Goal: Task Accomplishment & Management: Manage account settings

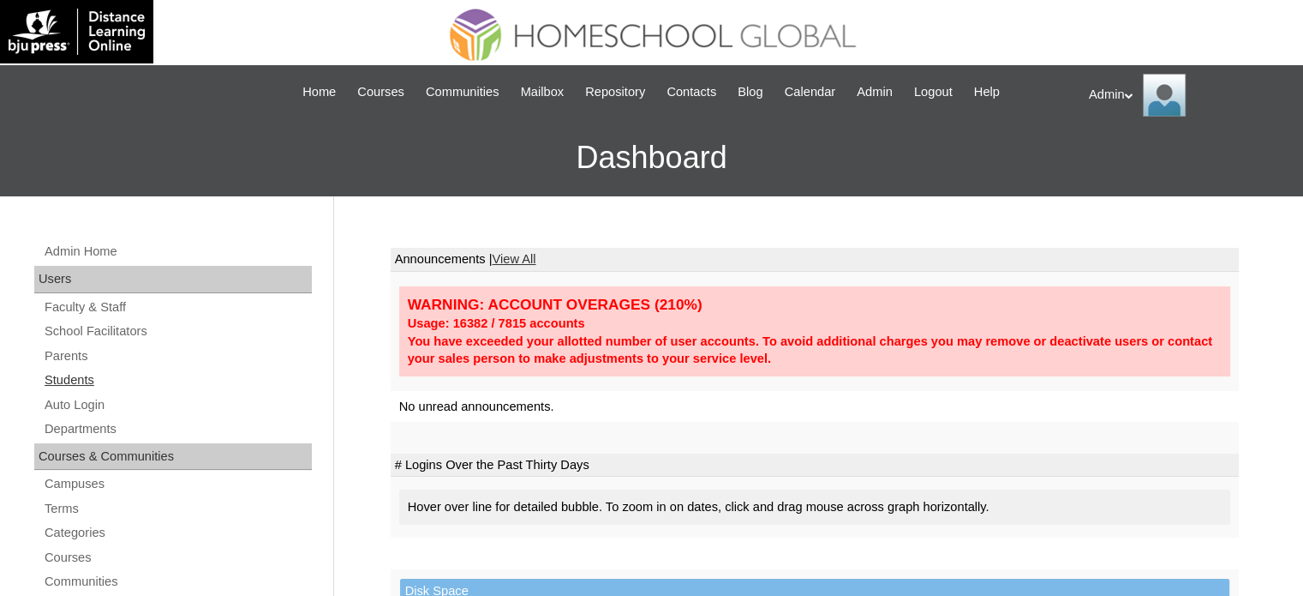
click at [78, 379] on link "Students" at bounding box center [177, 379] width 269 height 21
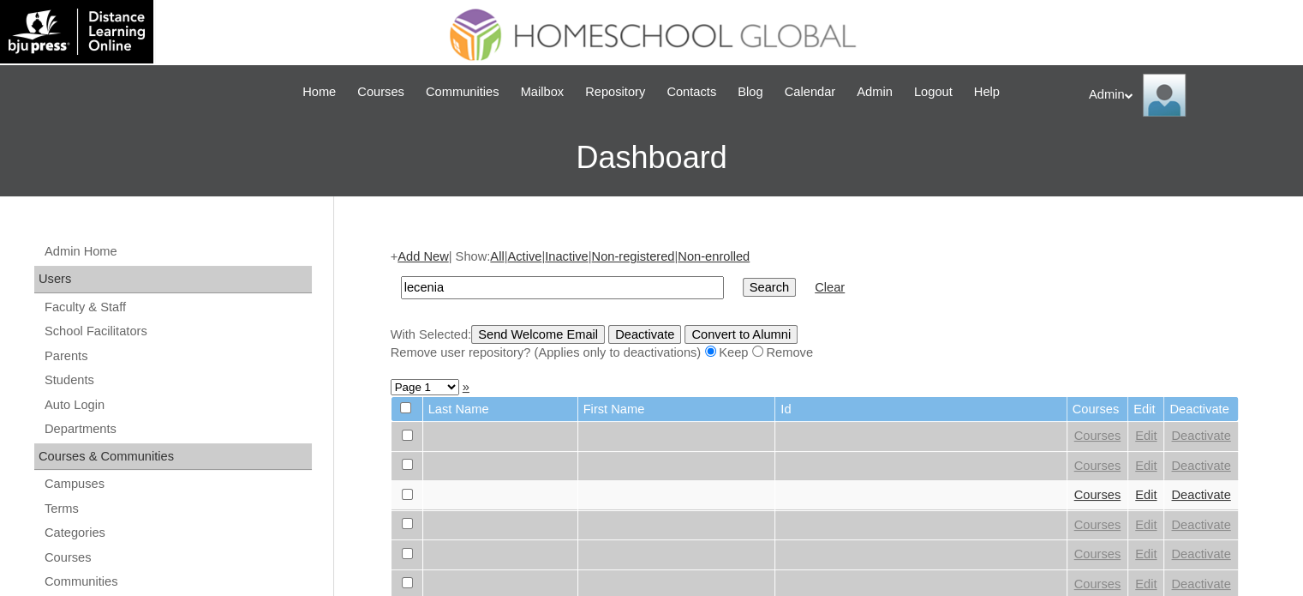
type input "lecenia"
click at [743, 291] on input "Search" at bounding box center [769, 287] width 53 height 19
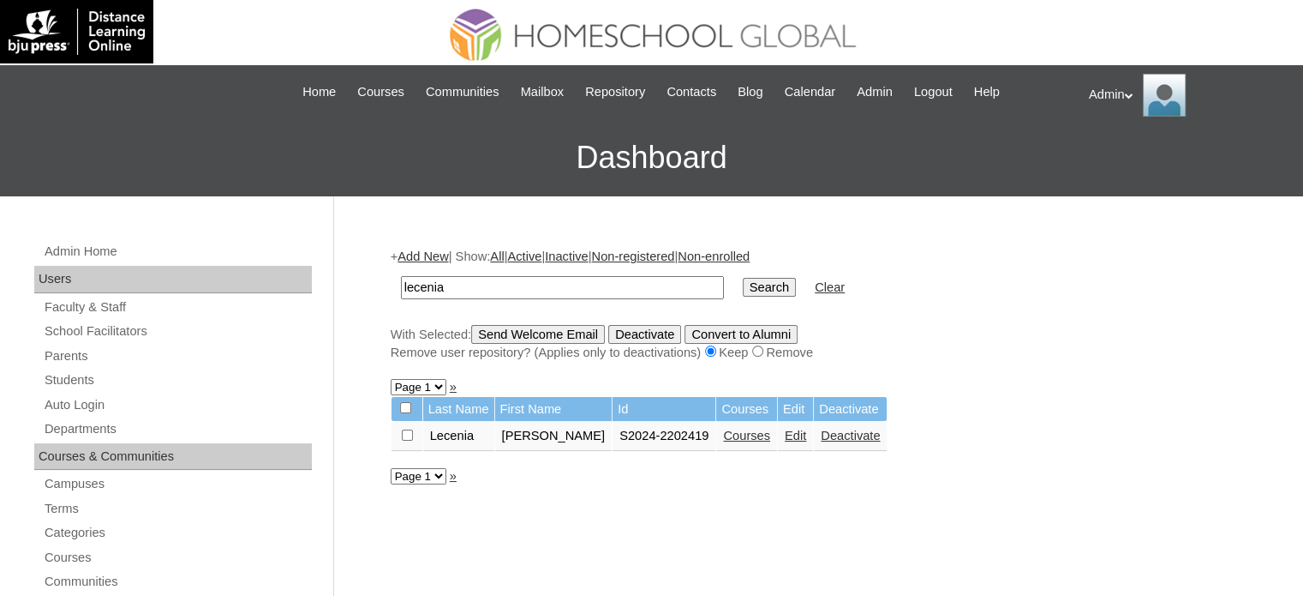
click at [785, 434] on link "Edit" at bounding box center [795, 435] width 21 height 14
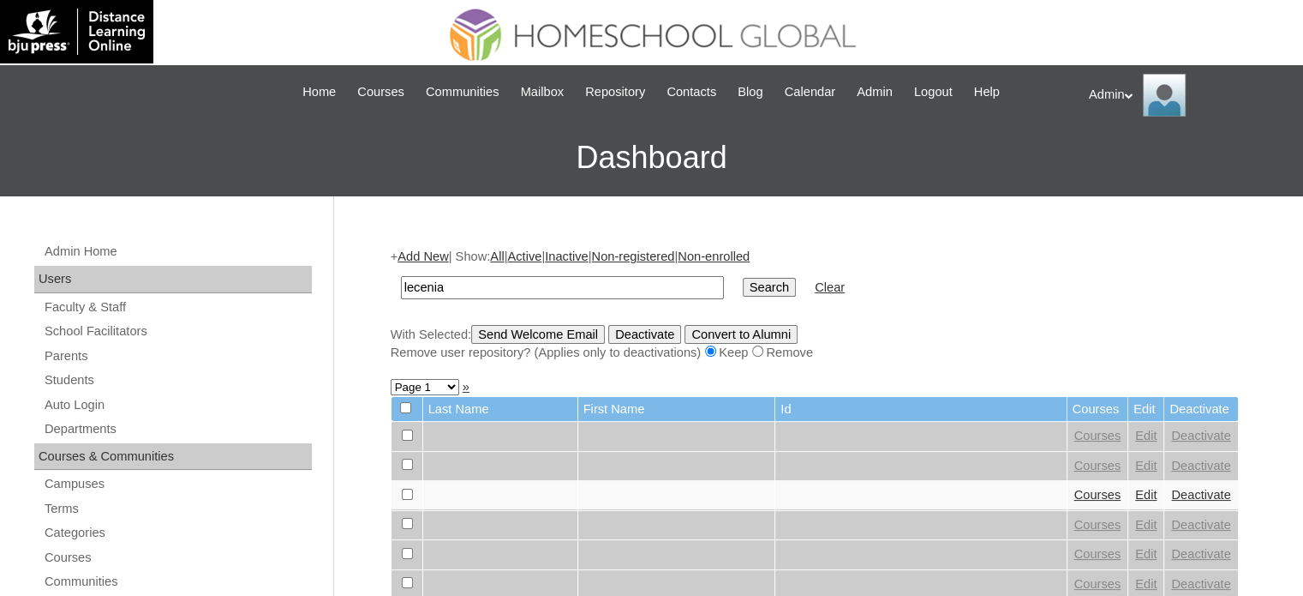
type input "lecenia"
click at [743, 289] on input "Search" at bounding box center [769, 287] width 53 height 19
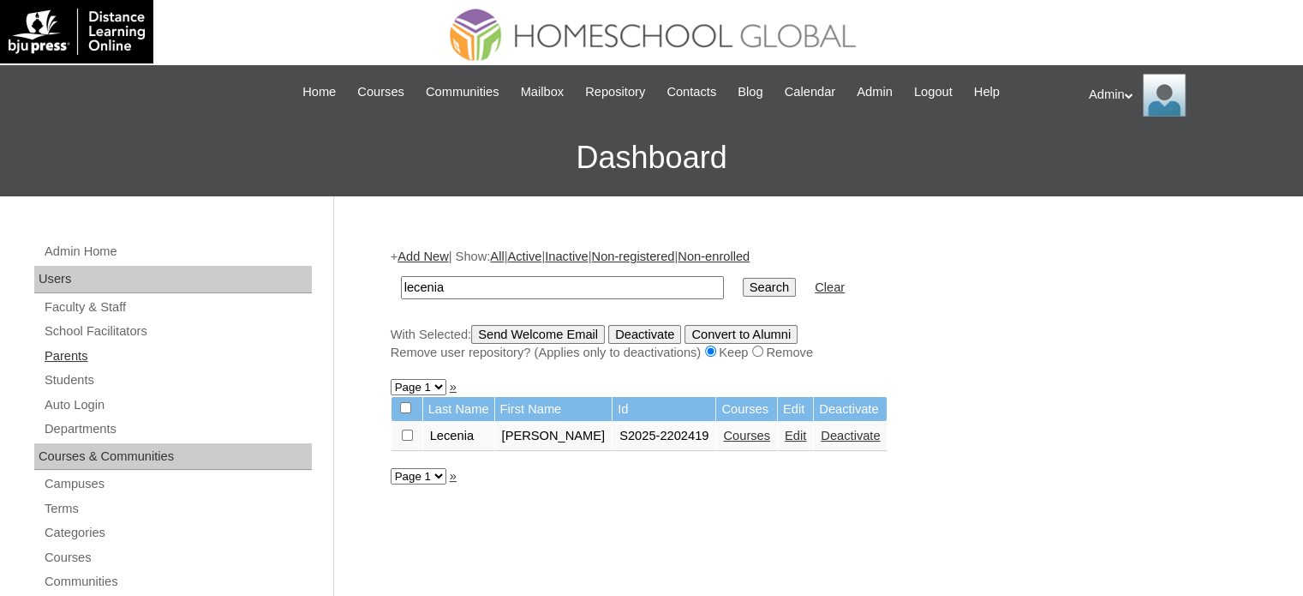
click at [85, 345] on link "Parents" at bounding box center [177, 355] width 269 height 21
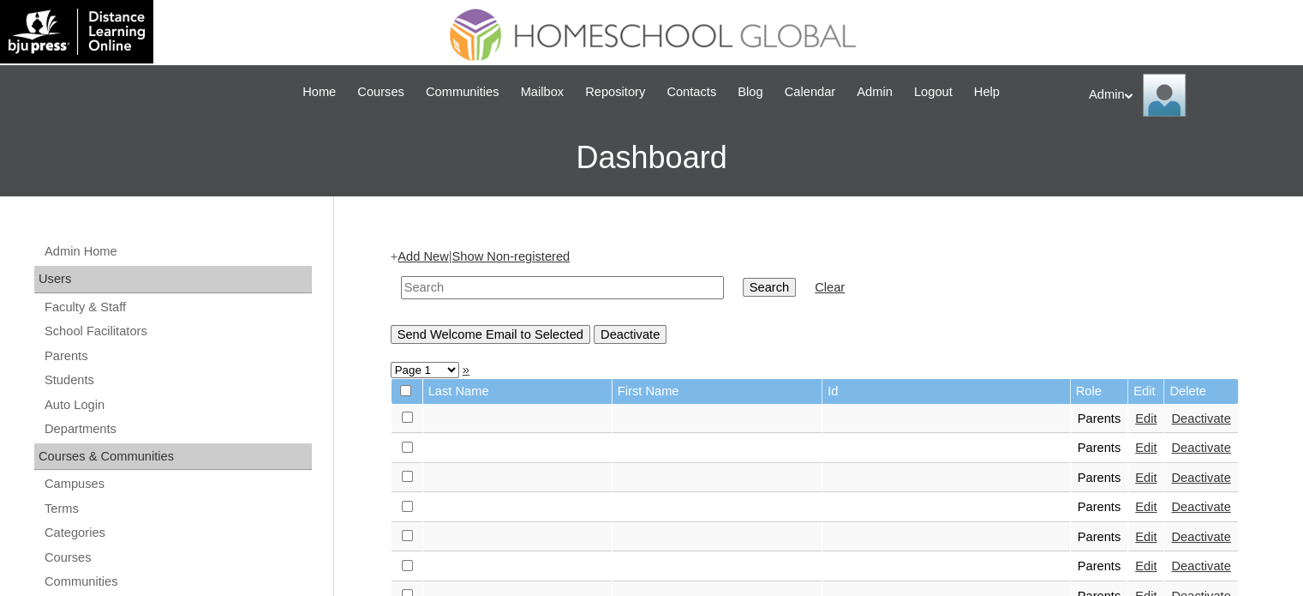
click at [492, 291] on input "text" at bounding box center [562, 287] width 323 height 23
type input "lecenia"
click at [743, 288] on input "Search" at bounding box center [769, 287] width 53 height 19
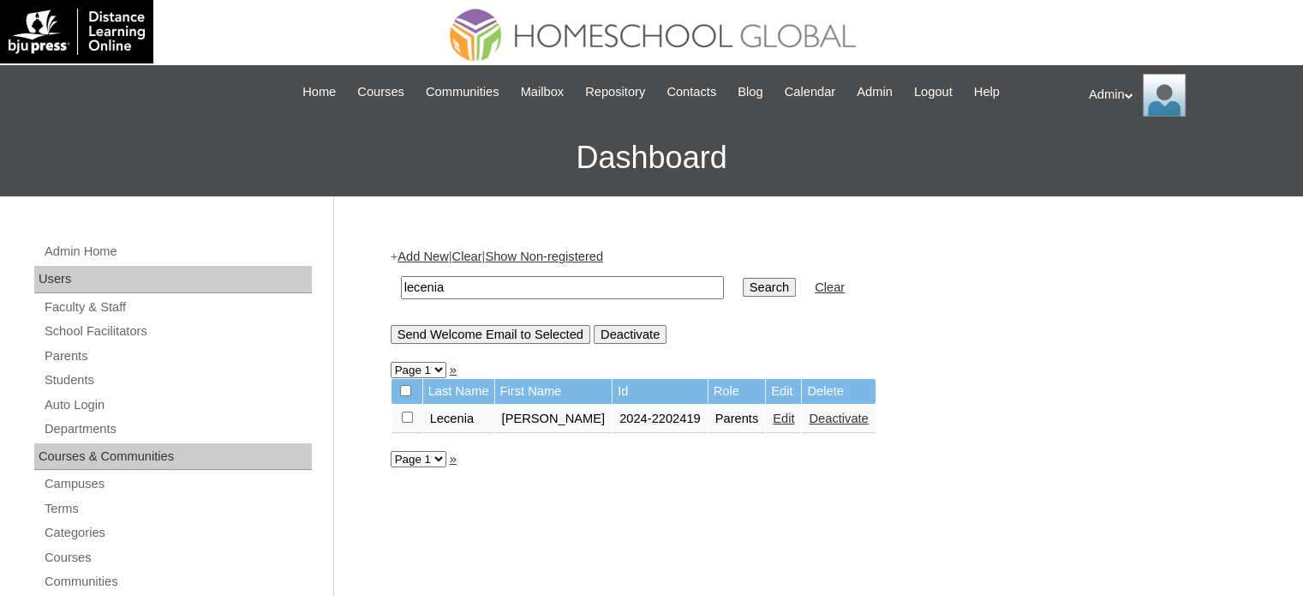
click at [773, 415] on link "Edit" at bounding box center [783, 418] width 21 height 14
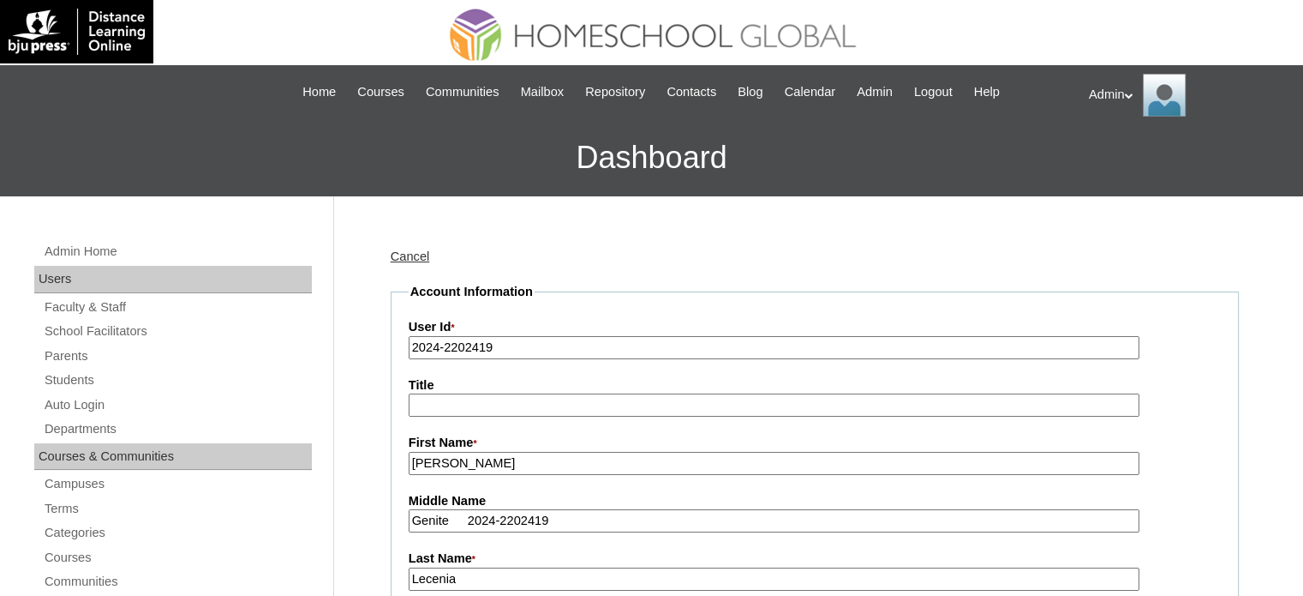
click at [440, 347] on input "2024-2202419" at bounding box center [774, 347] width 731 height 23
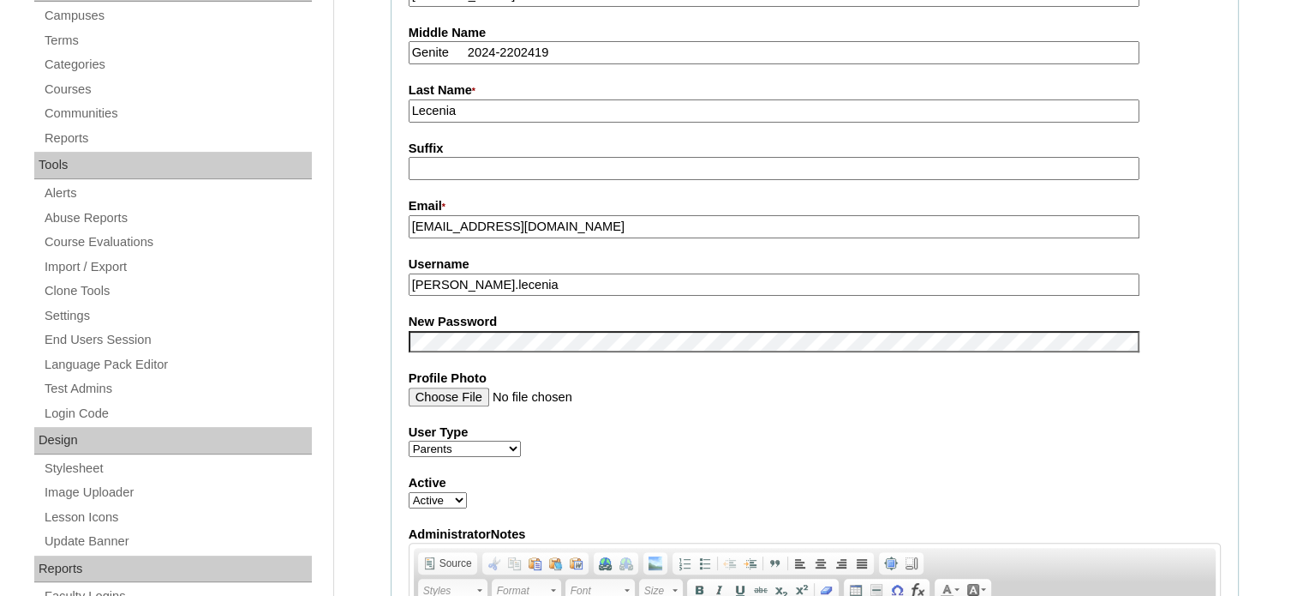
scroll to position [500, 0]
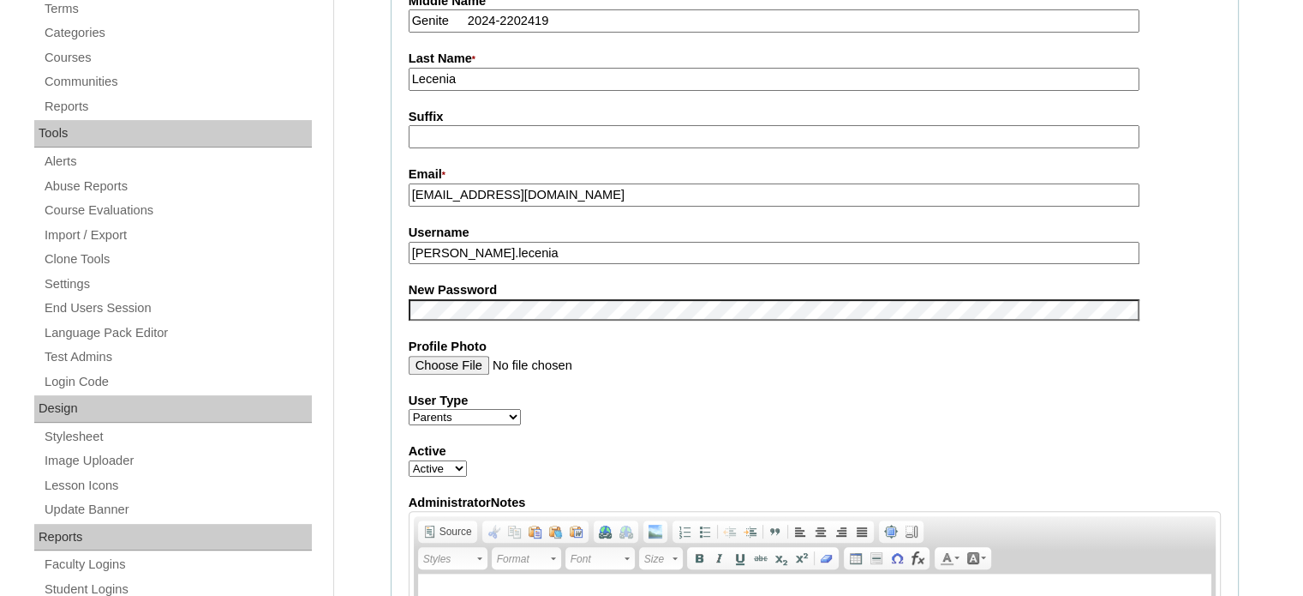
type input "2025-2202419"
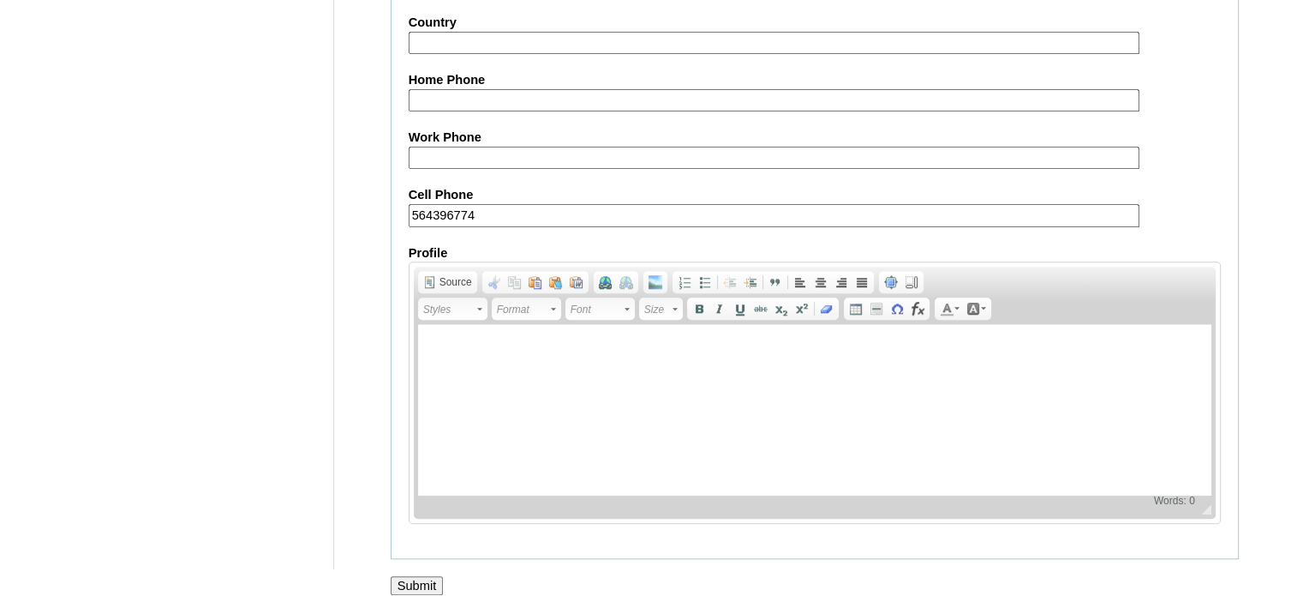
scroll to position [1639, 0]
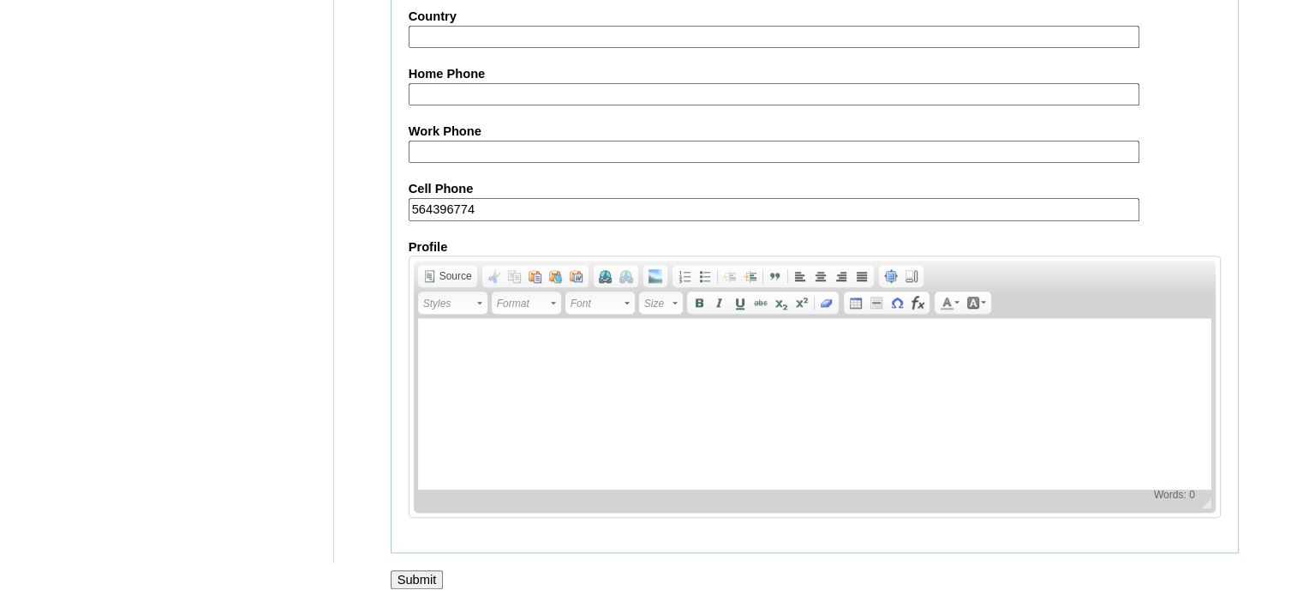
click at [428, 570] on input "Submit" at bounding box center [417, 579] width 53 height 19
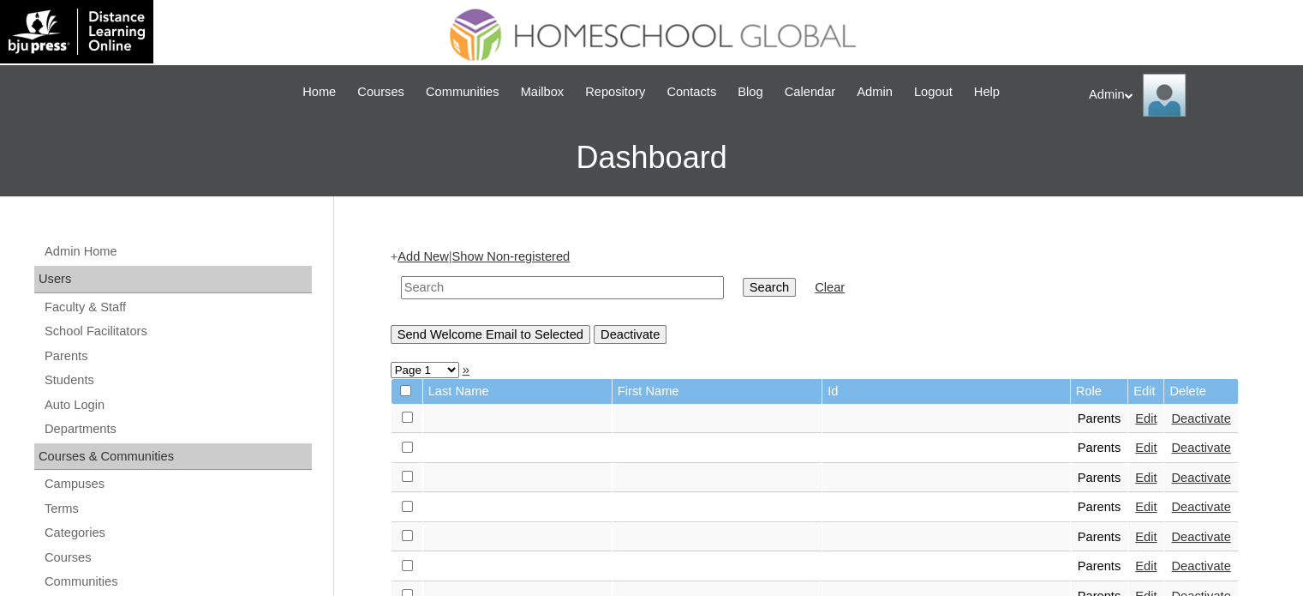
click at [535, 288] on input "text" at bounding box center [562, 287] width 323 height 23
type input "Lecenia"
click at [743, 284] on input "Search" at bounding box center [769, 287] width 53 height 19
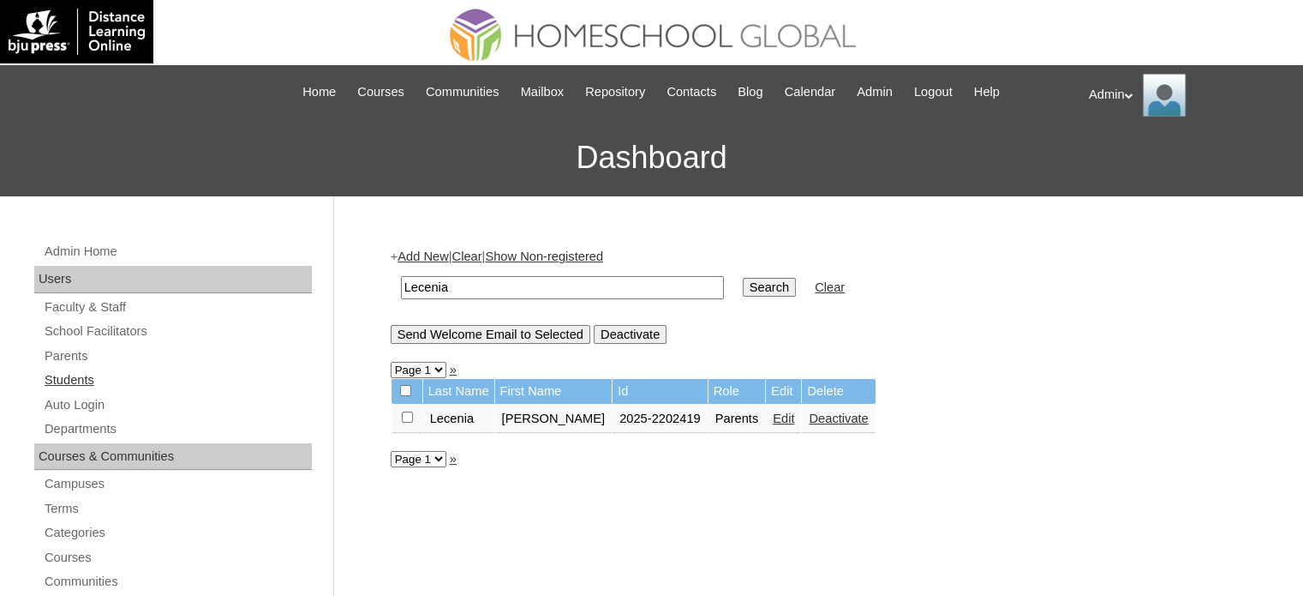
click at [86, 383] on link "Students" at bounding box center [177, 379] width 269 height 21
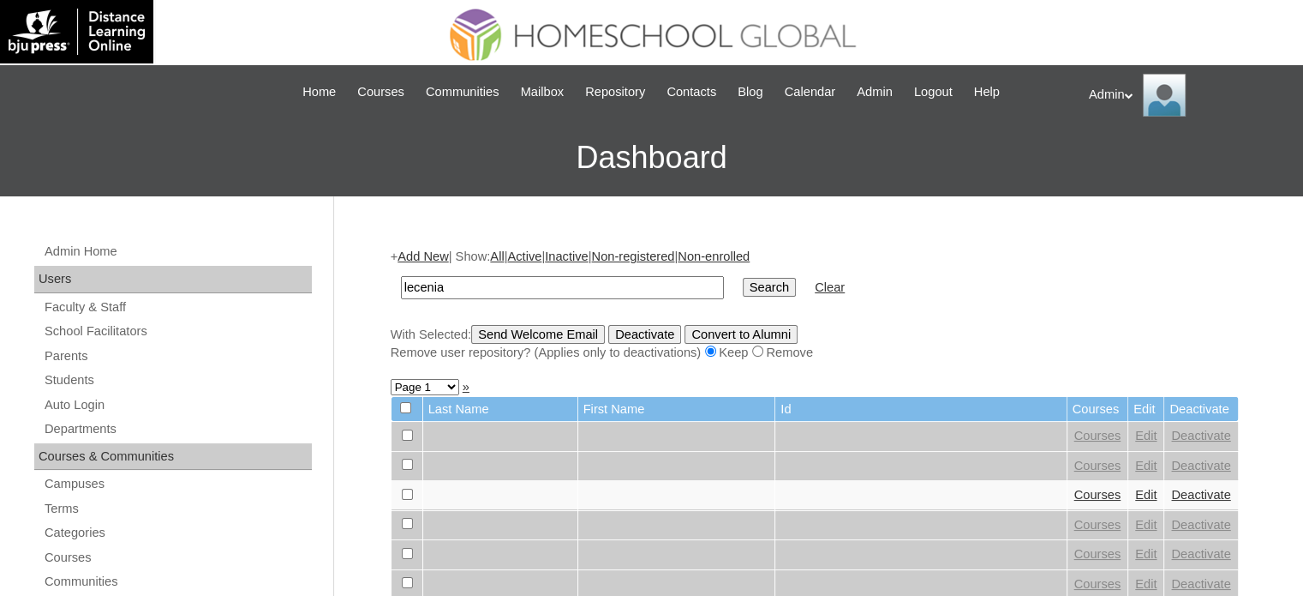
type input "lecenia"
click at [743, 291] on input "Search" at bounding box center [769, 287] width 53 height 19
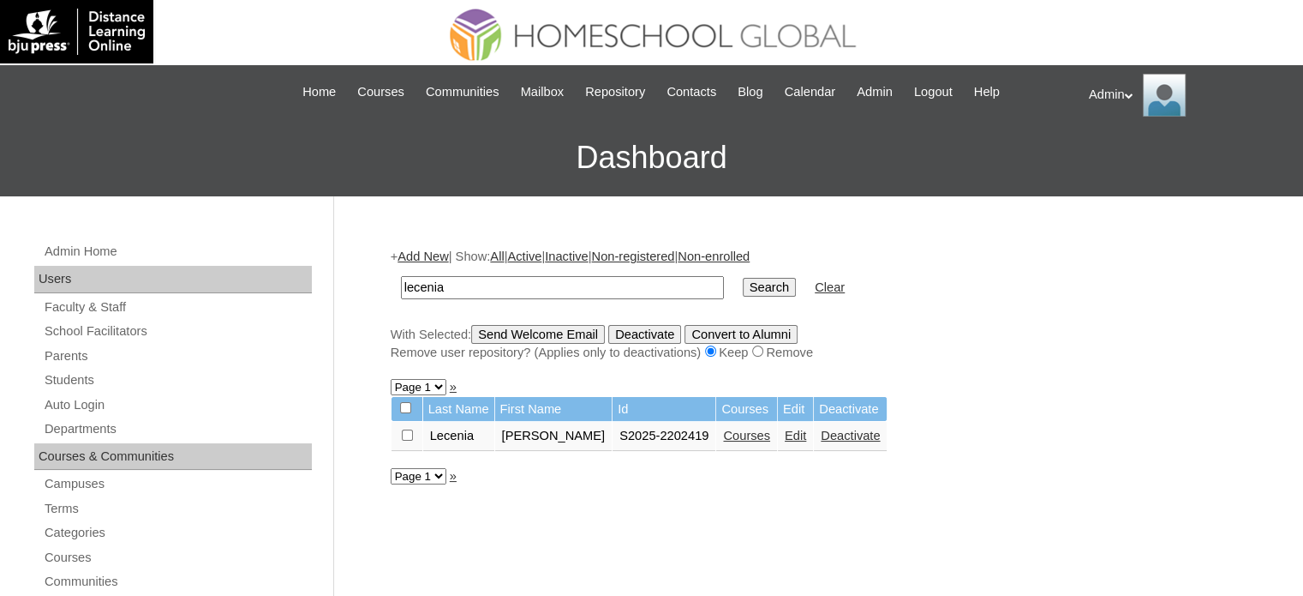
click at [723, 428] on link "Courses" at bounding box center [746, 435] width 47 height 14
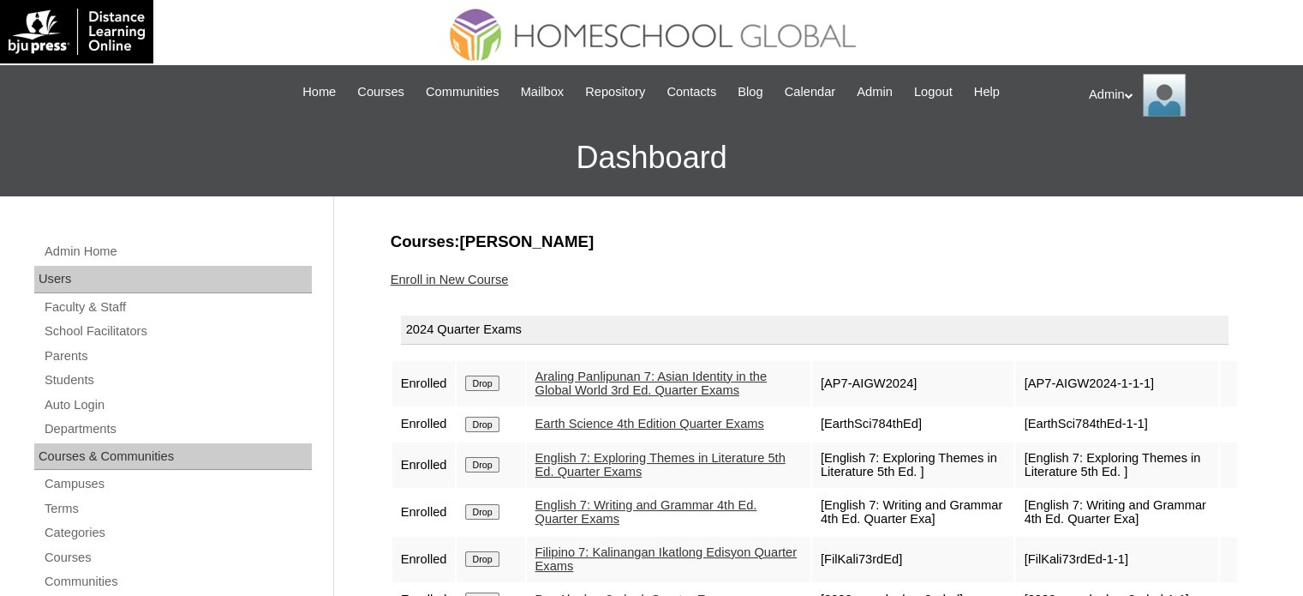
scroll to position [194, 0]
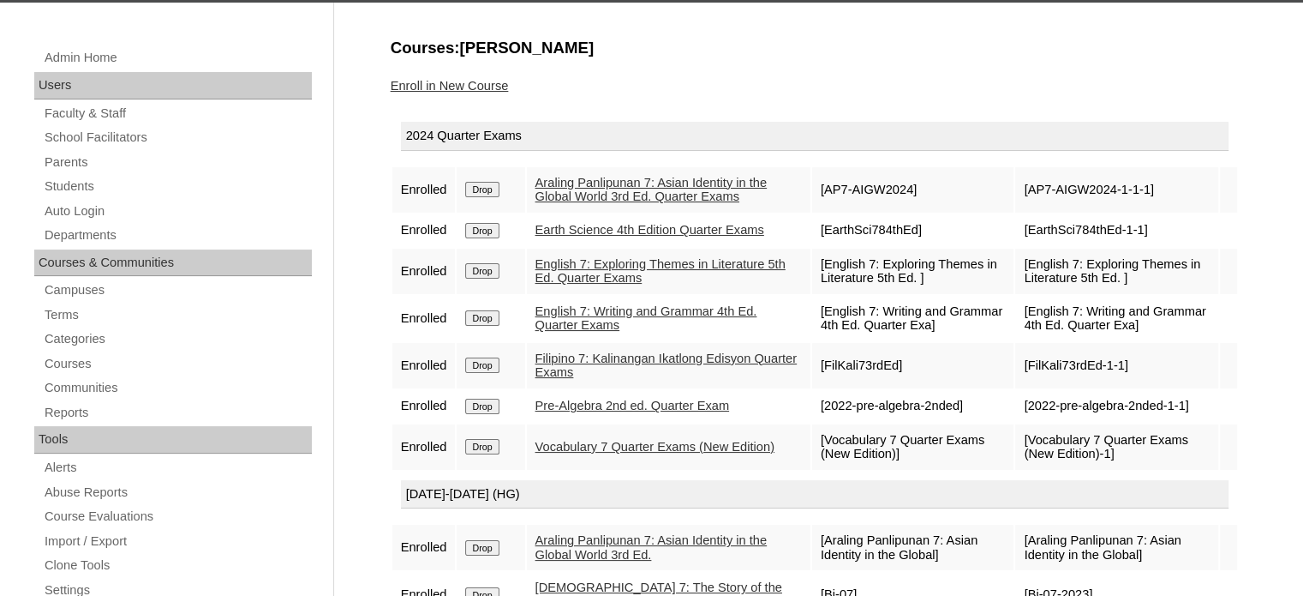
click at [497, 184] on input "Drop" at bounding box center [481, 189] width 33 height 15
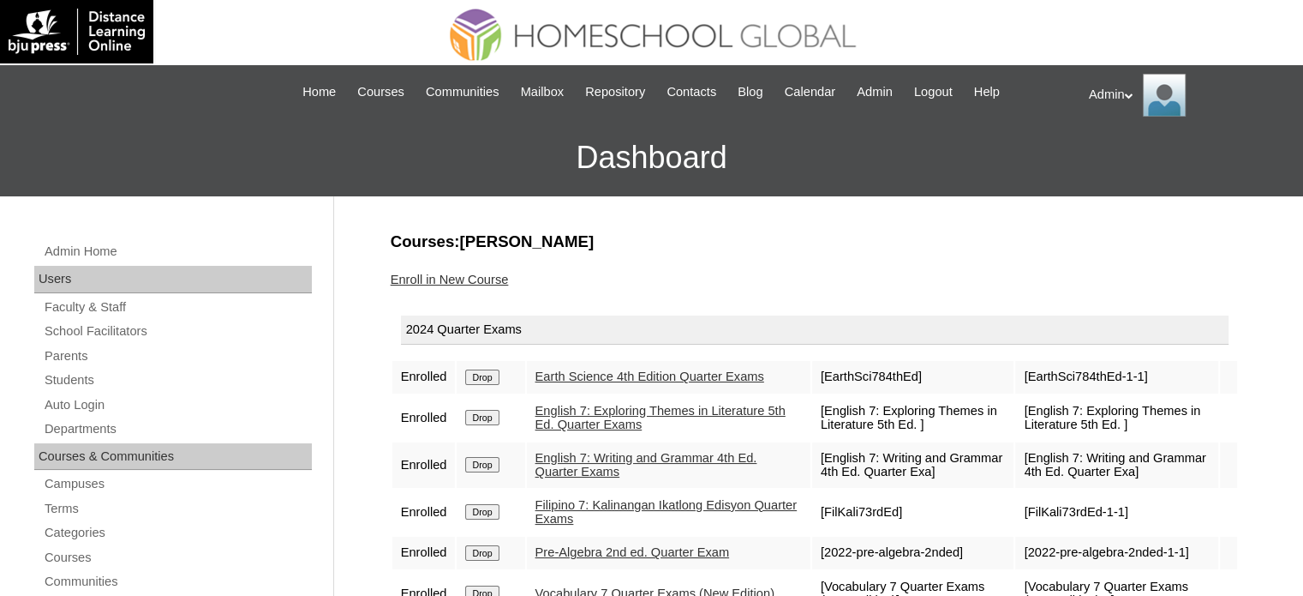
click at [476, 383] on input "Drop" at bounding box center [481, 376] width 33 height 15
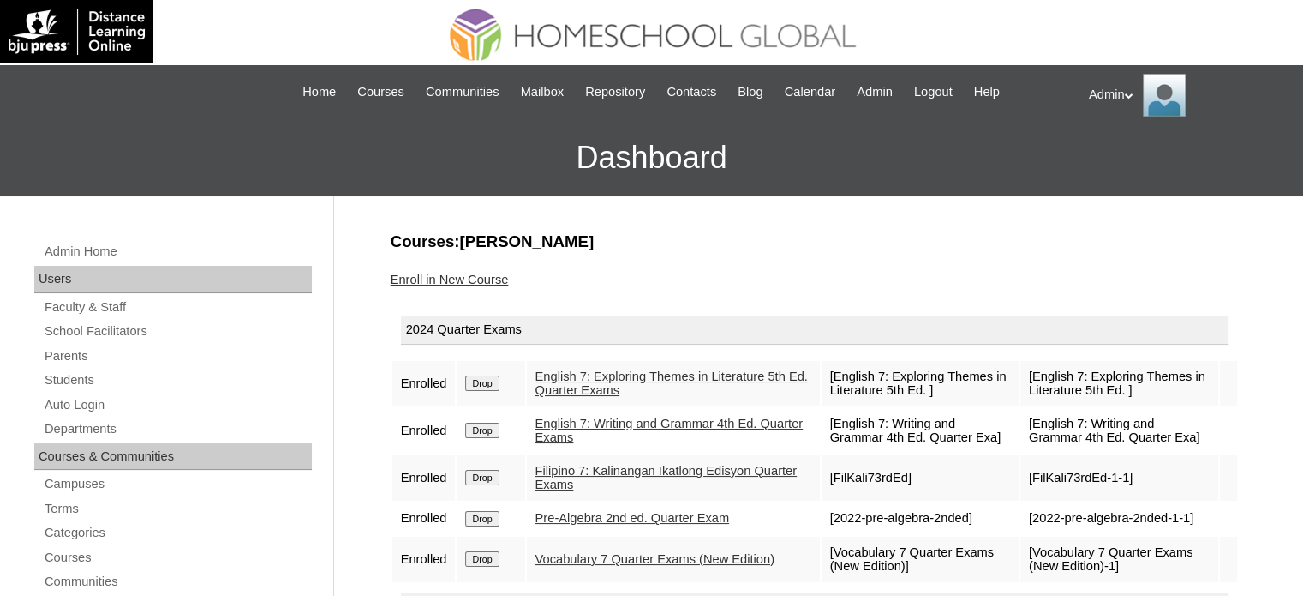
click at [476, 383] on input "Drop" at bounding box center [481, 382] width 33 height 15
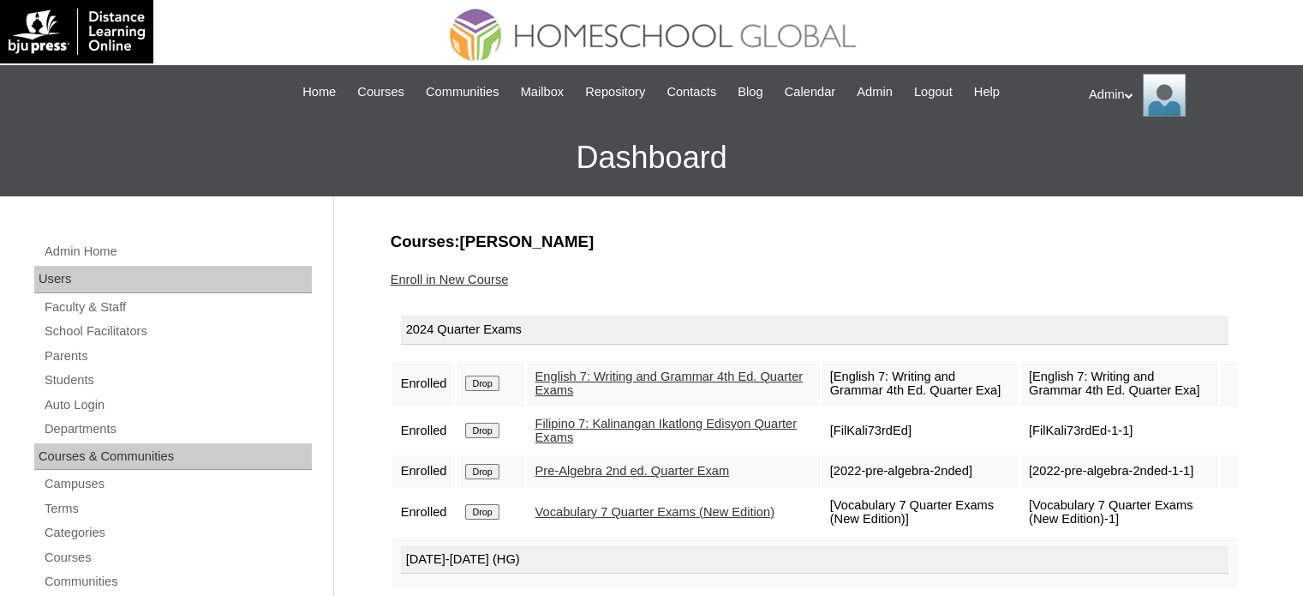
click at [476, 383] on input "Drop" at bounding box center [481, 382] width 33 height 15
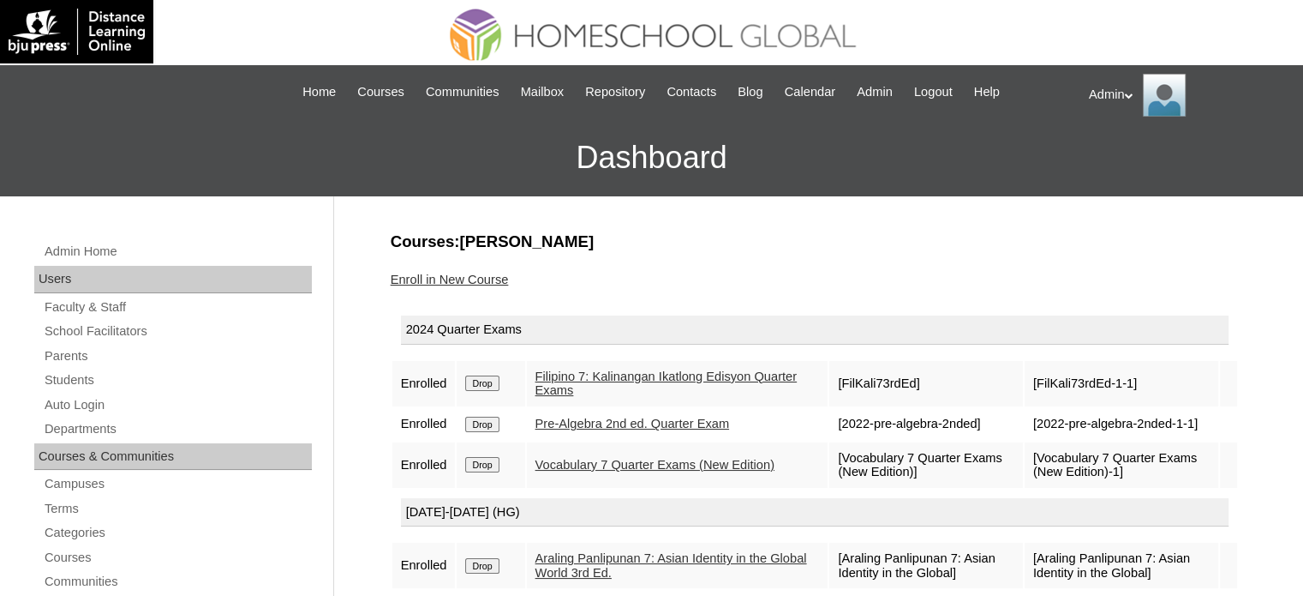
click at [476, 383] on input "Drop" at bounding box center [481, 382] width 33 height 15
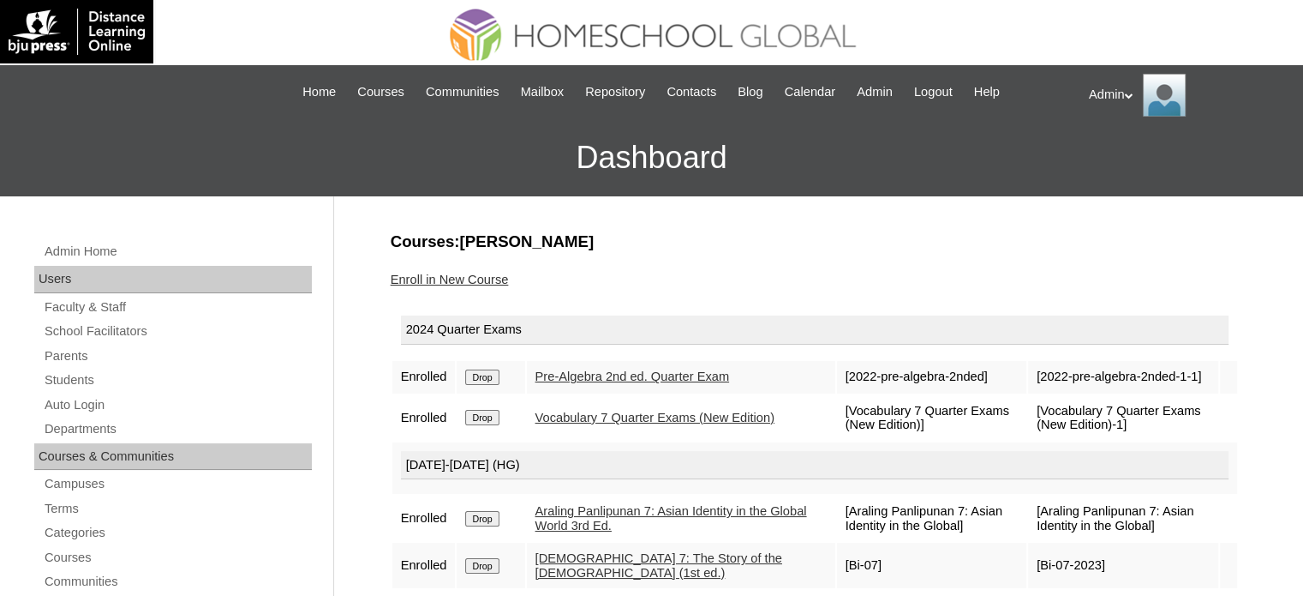
click at [476, 383] on td "Drop" at bounding box center [491, 377] width 68 height 33
click at [489, 374] on input "Drop" at bounding box center [481, 376] width 33 height 15
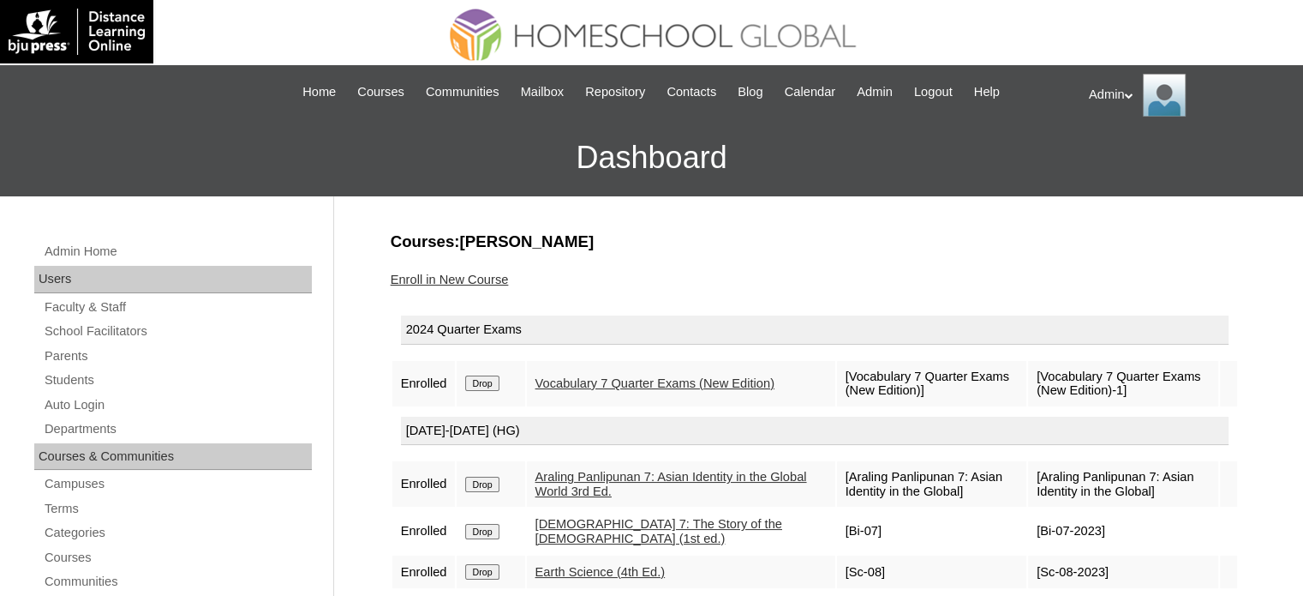
click at [489, 375] on input "Drop" at bounding box center [481, 382] width 33 height 15
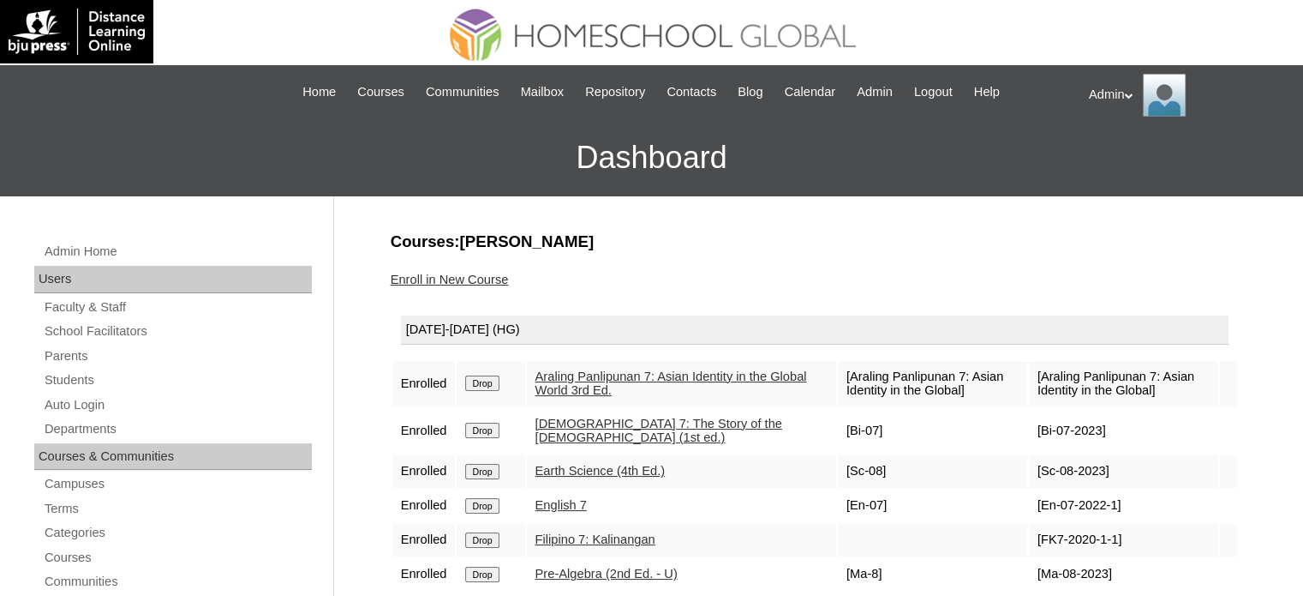
click at [488, 384] on input "Drop" at bounding box center [481, 382] width 33 height 15
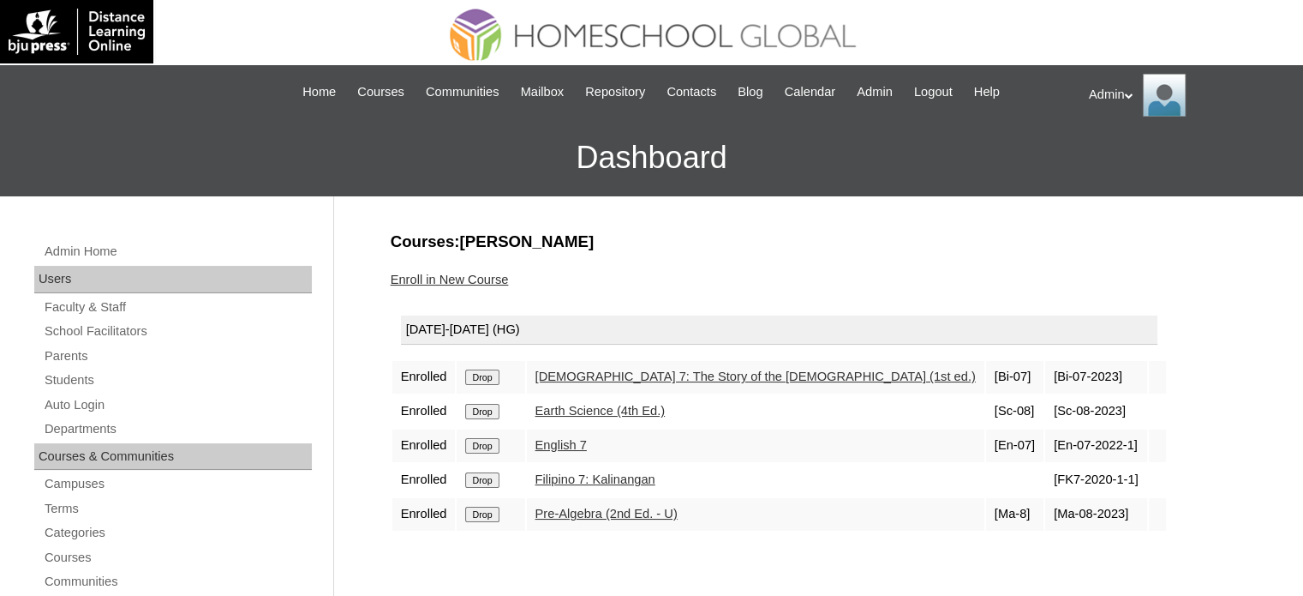
click at [488, 384] on td "Drop" at bounding box center [491, 377] width 68 height 33
click at [487, 373] on input "Drop" at bounding box center [481, 376] width 33 height 15
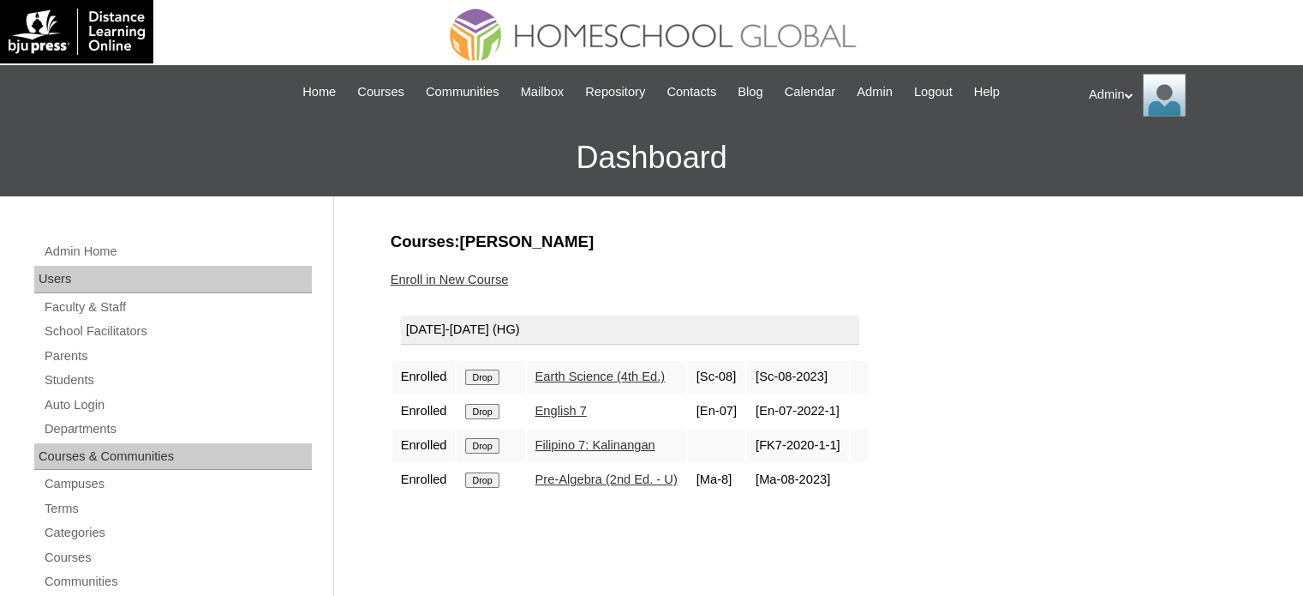
click at [487, 373] on input "Drop" at bounding box center [481, 376] width 33 height 15
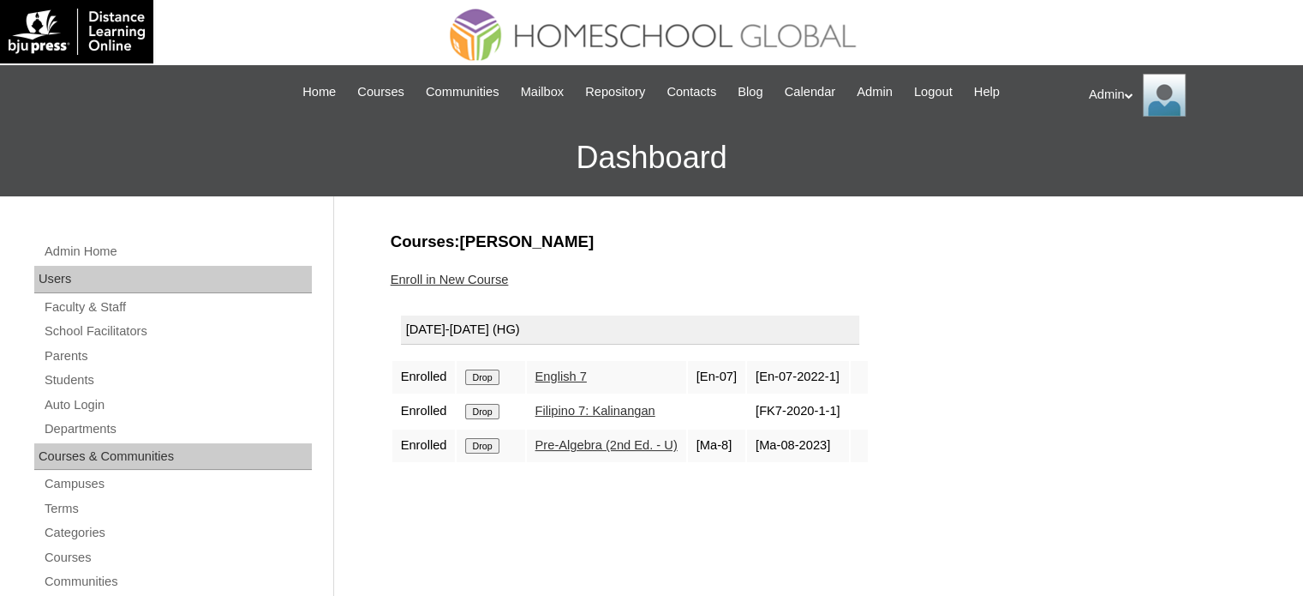
click at [487, 373] on input "Drop" at bounding box center [481, 376] width 33 height 15
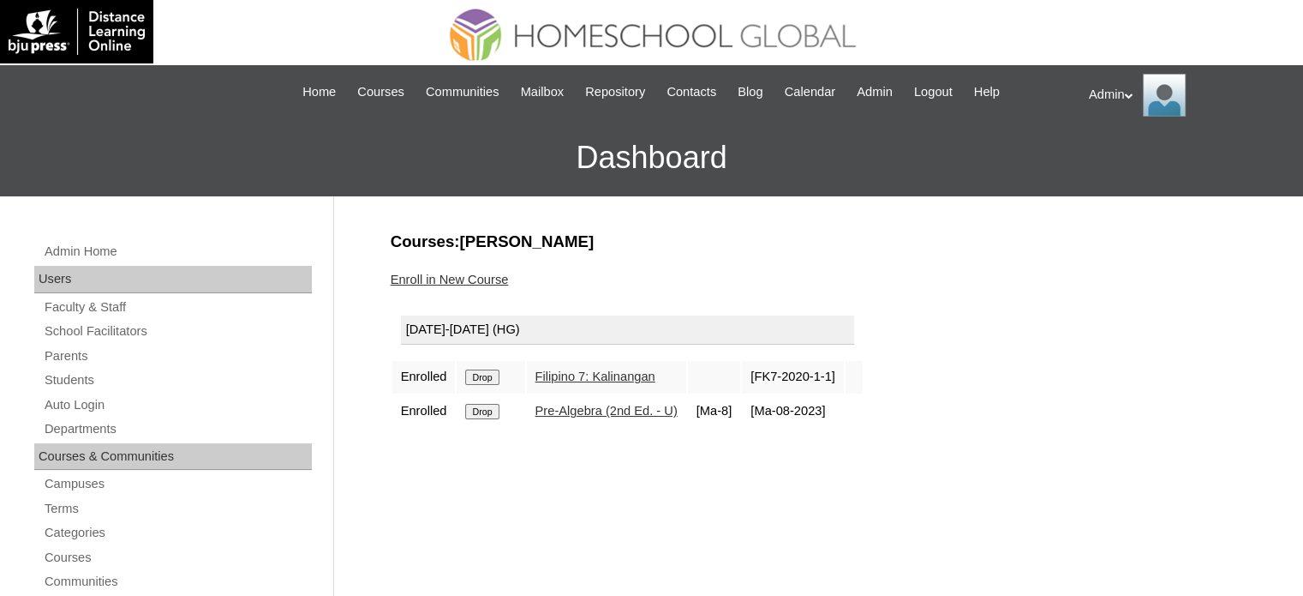
click at [487, 373] on input "Drop" at bounding box center [481, 376] width 33 height 15
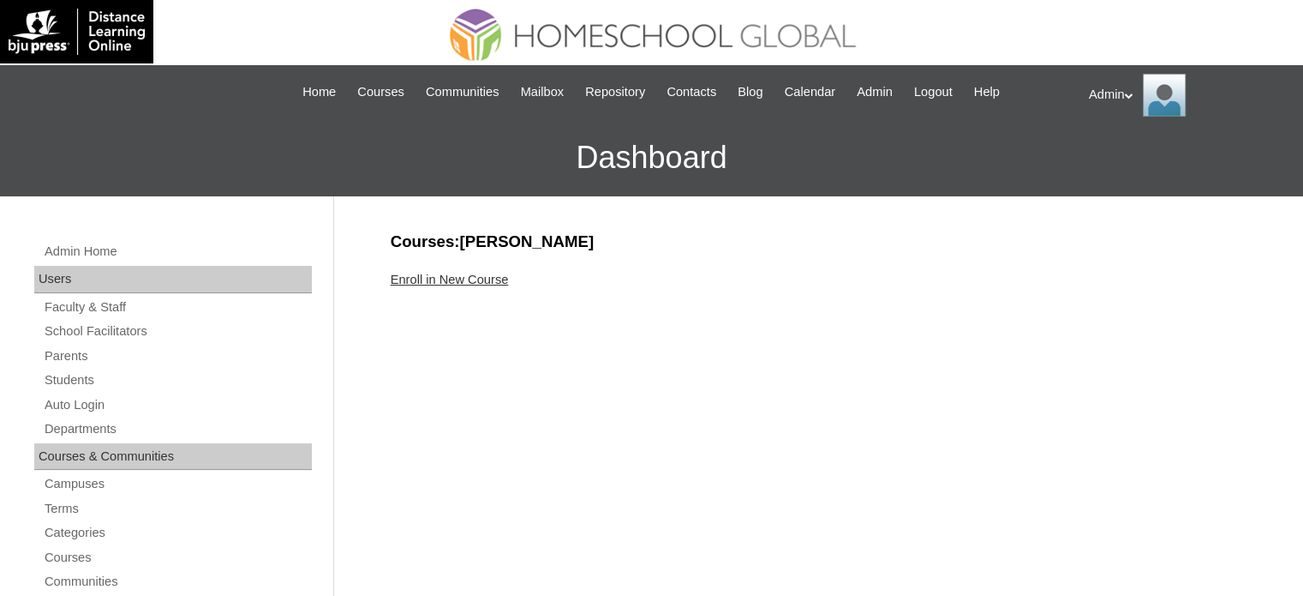
click at [459, 276] on link "Enroll in New Course" at bounding box center [450, 280] width 118 height 14
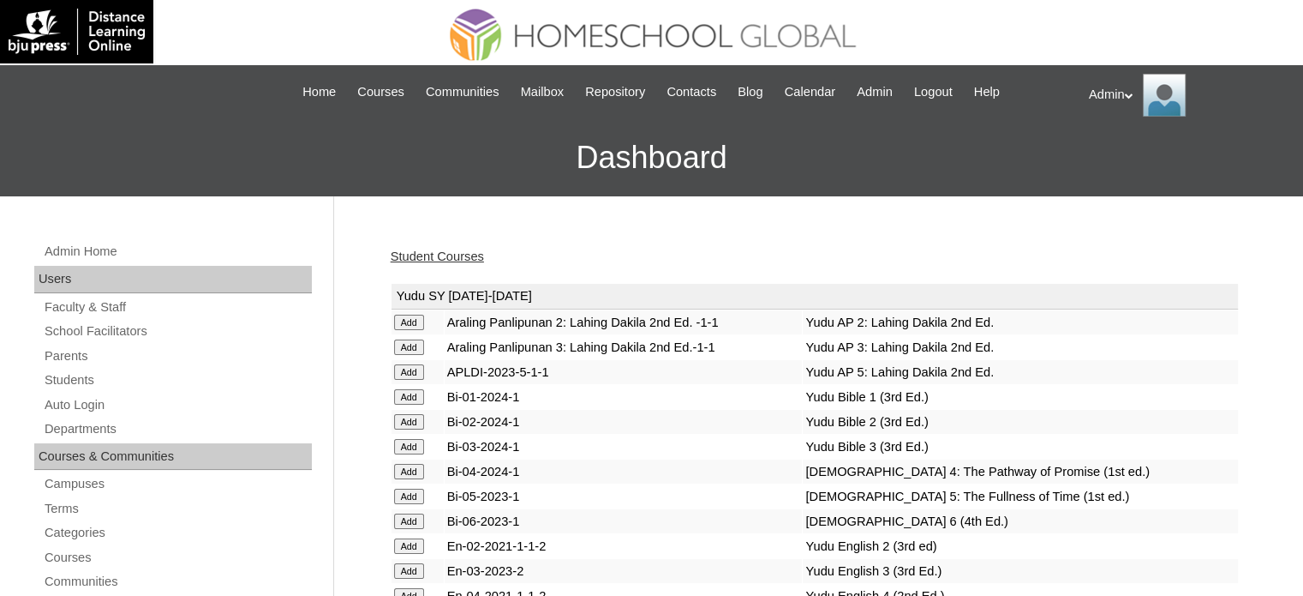
scroll to position [4395, 0]
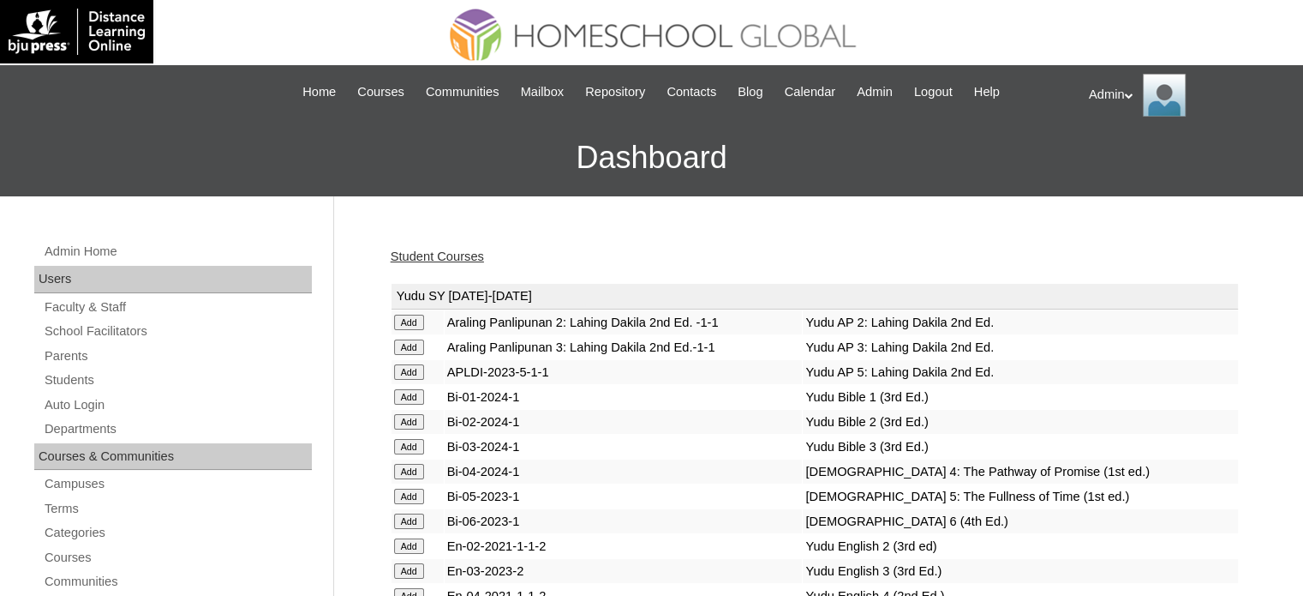
scroll to position [1806, 0]
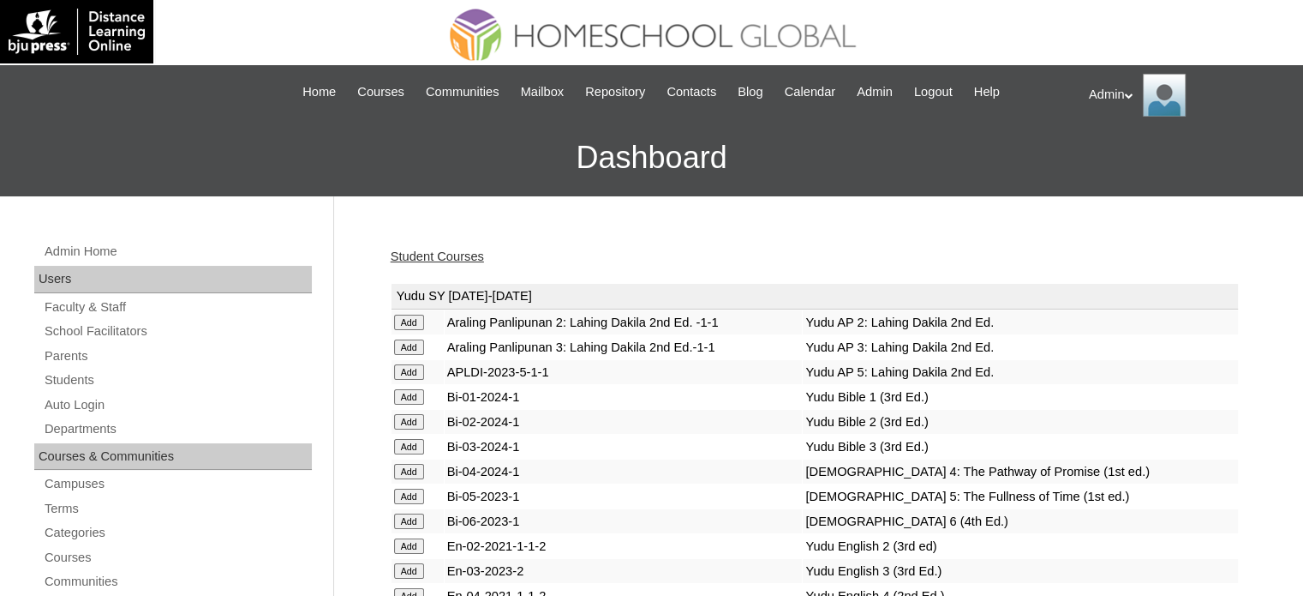
scroll to position [1806, 0]
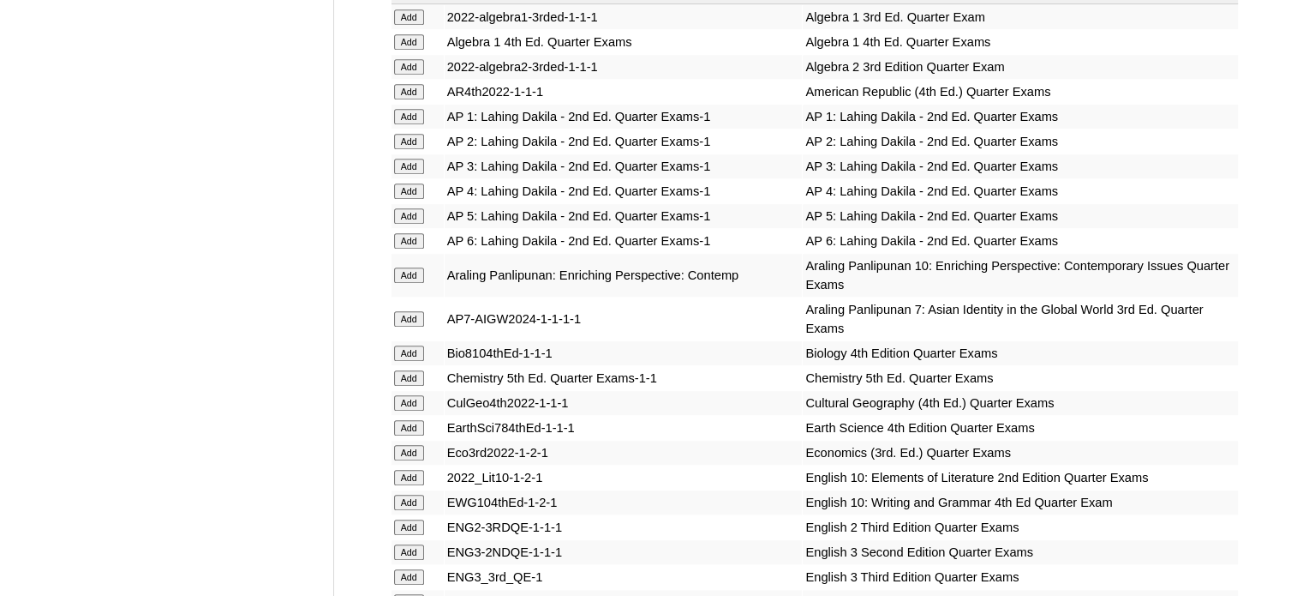
scroll to position [3555, 0]
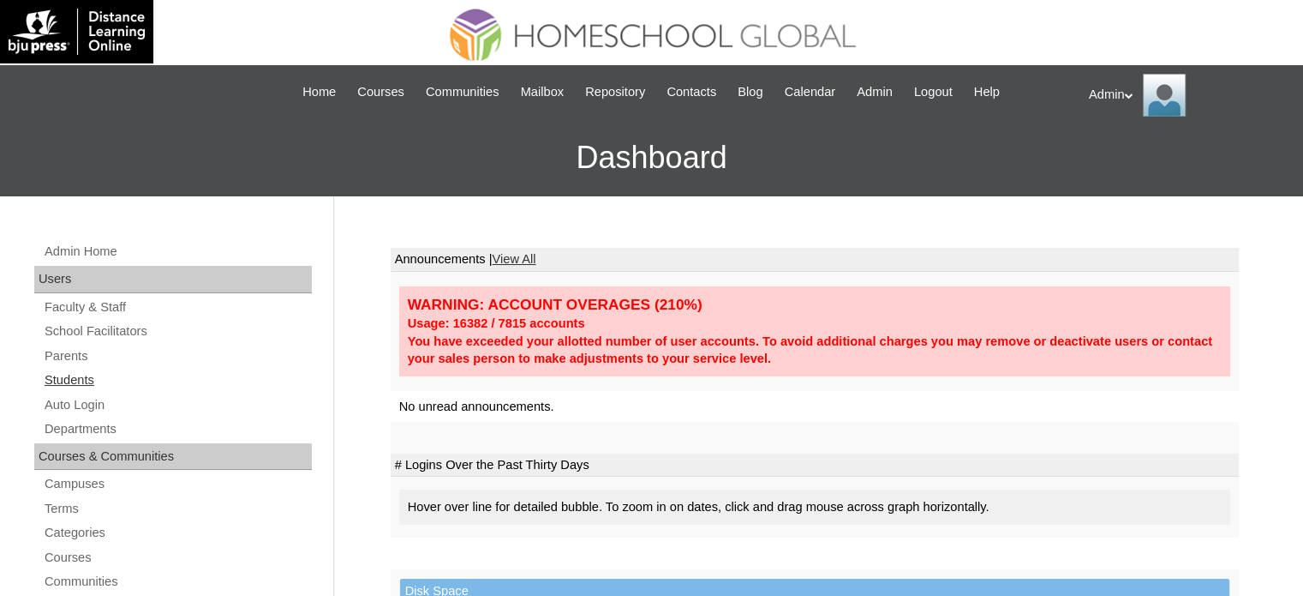
click at [69, 381] on link "Students" at bounding box center [177, 379] width 269 height 21
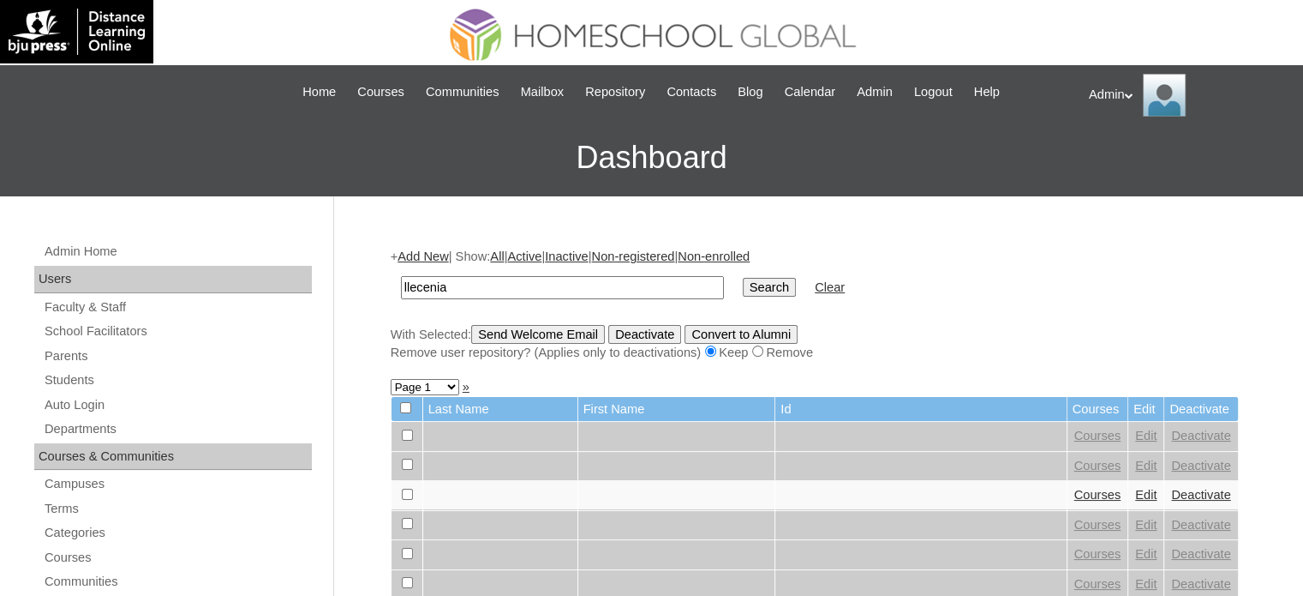
type input "llecenia"
click at [743, 287] on input "Search" at bounding box center [769, 287] width 53 height 19
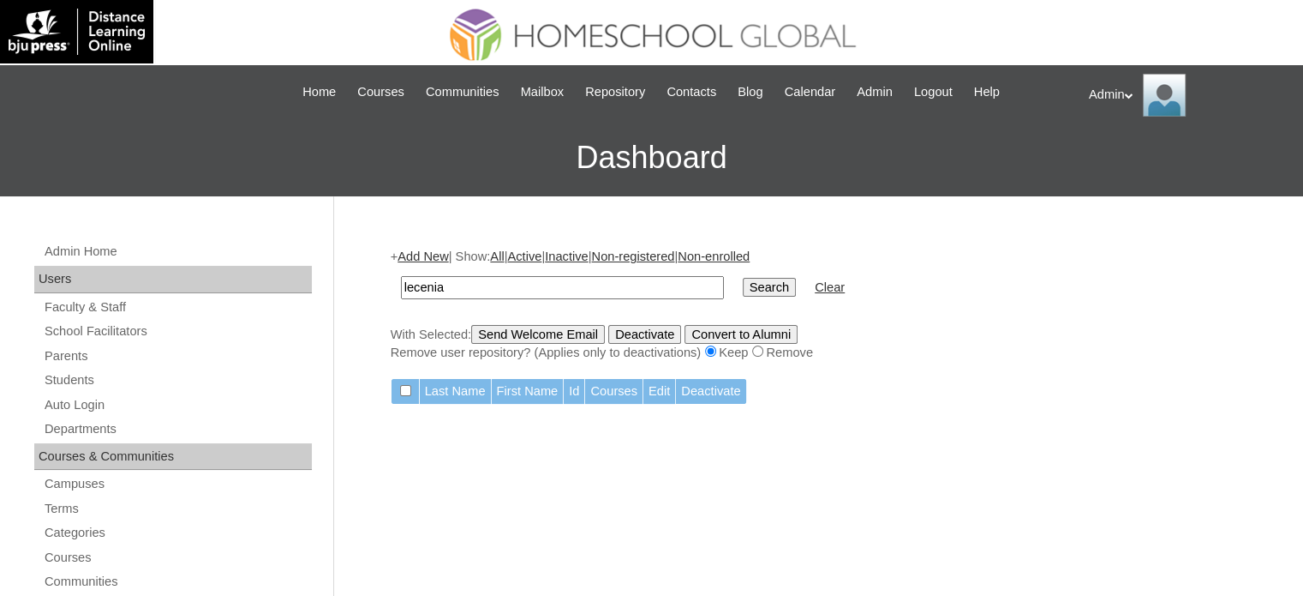
type input "lecenia"
click at [743, 278] on input "Search" at bounding box center [769, 287] width 53 height 19
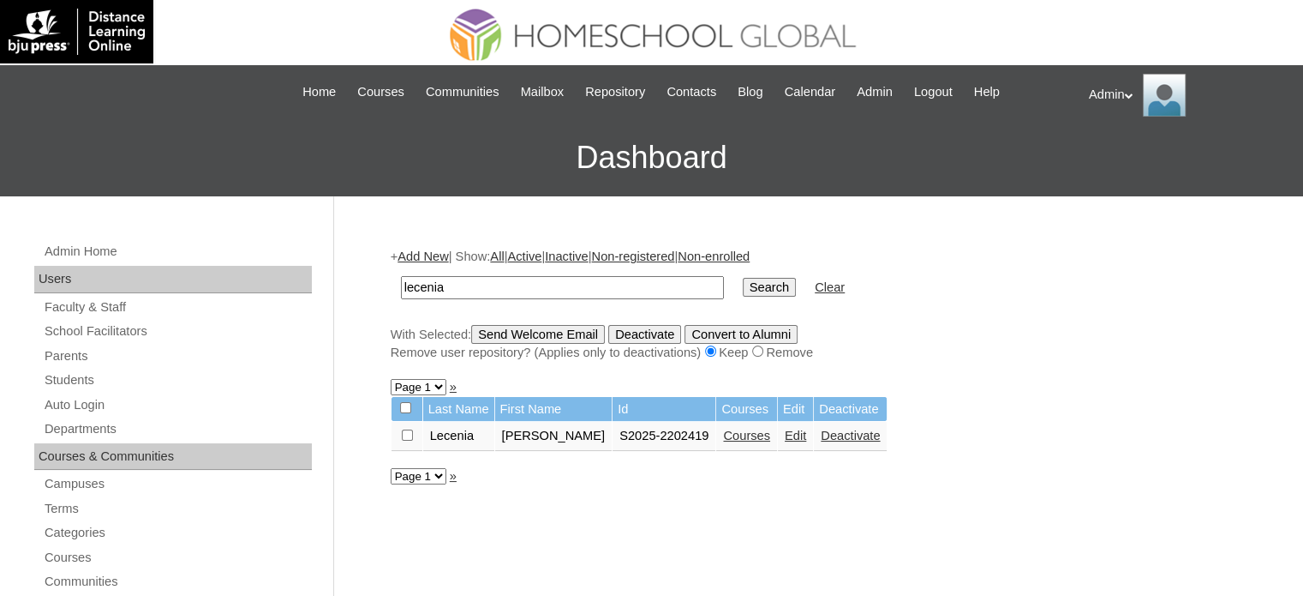
click at [723, 437] on link "Courses" at bounding box center [746, 435] width 47 height 14
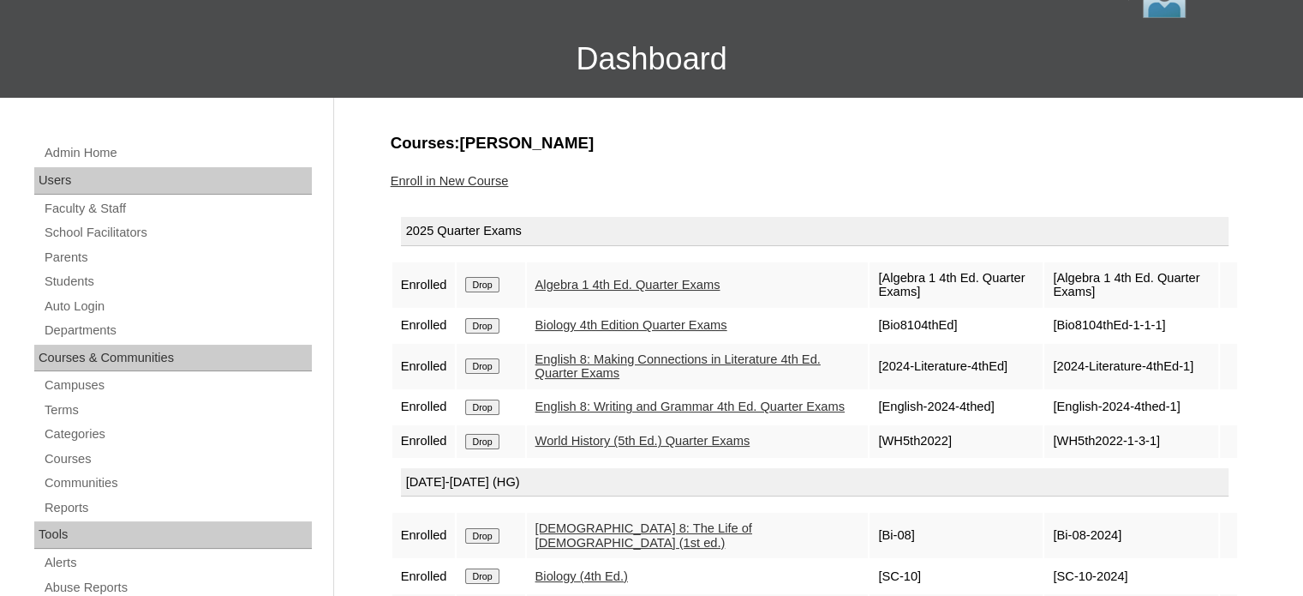
scroll to position [95, 0]
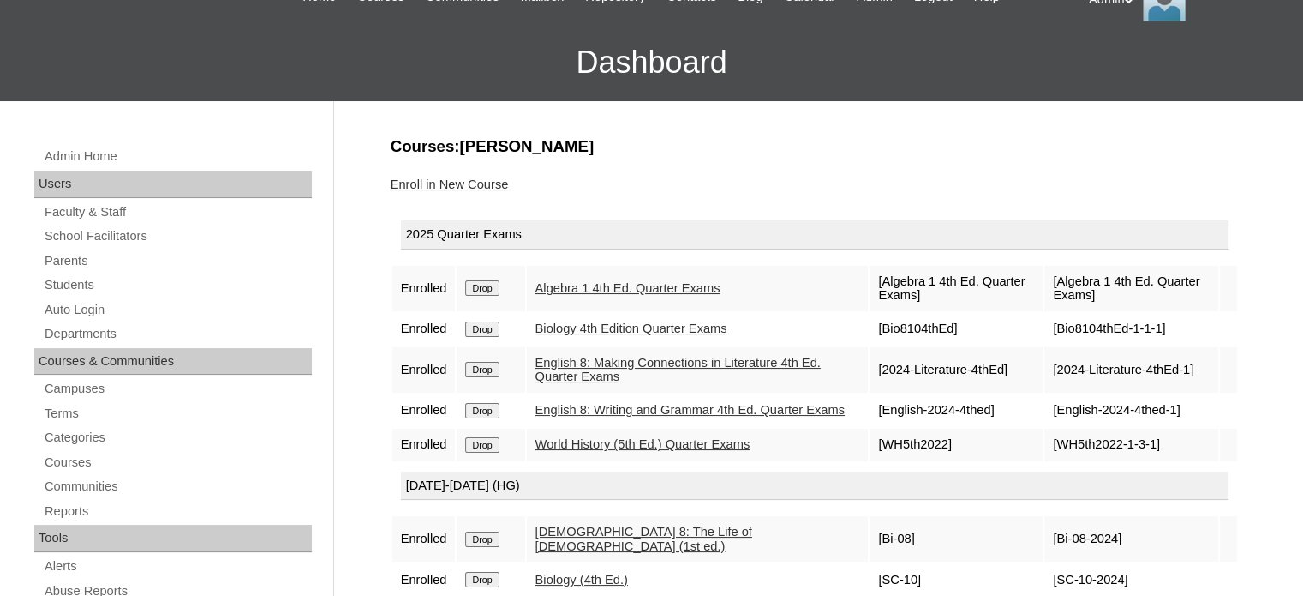
click at [481, 182] on link "Enroll in New Course" at bounding box center [450, 184] width 118 height 14
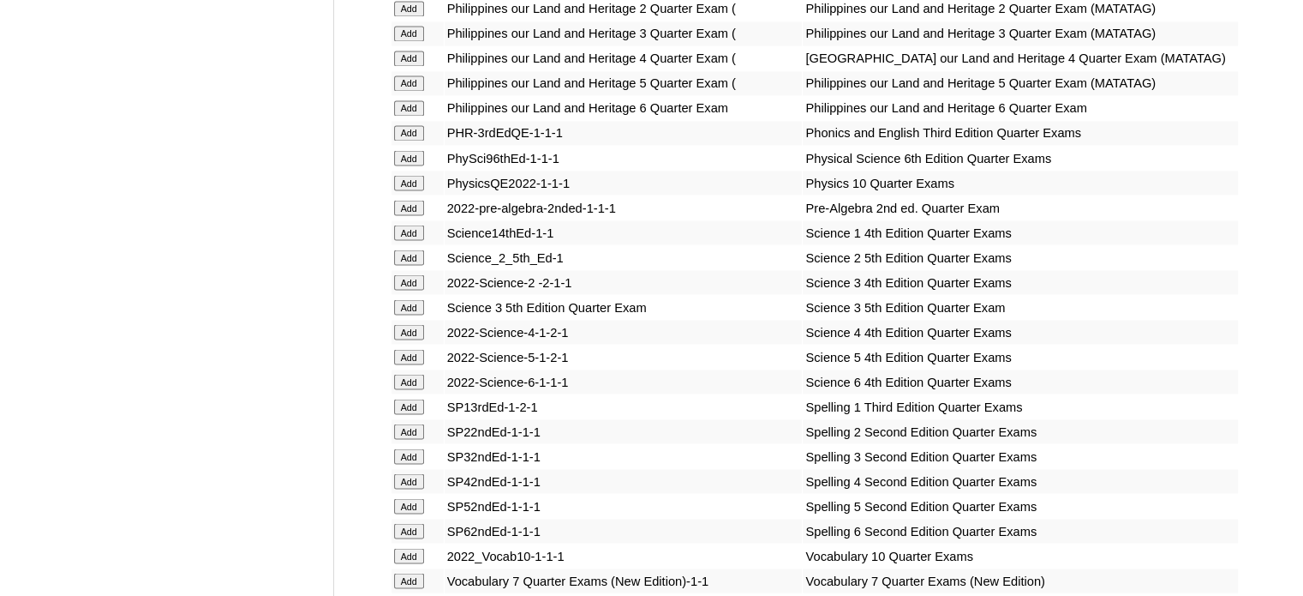
scroll to position [3630, 0]
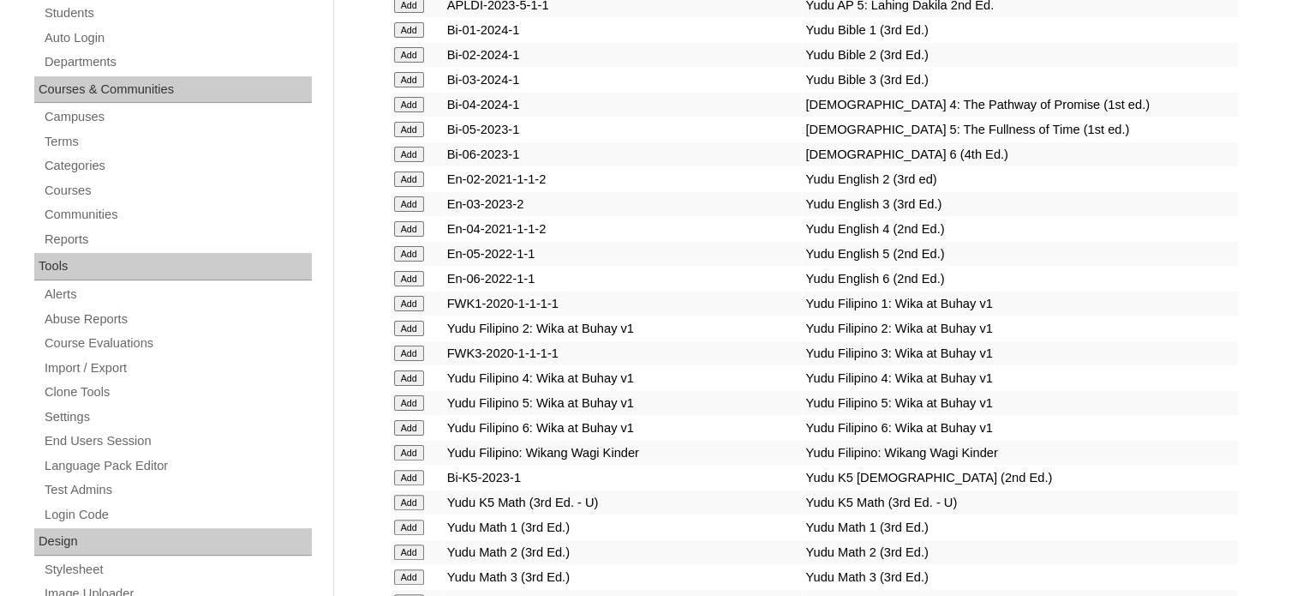
scroll to position [2226, 0]
